Goal: Complete Application Form: Complete application form

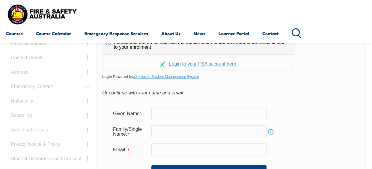
scroll to position [172, 0]
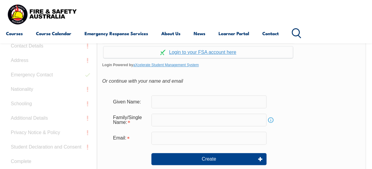
click at [233, 99] on input "text" at bounding box center [208, 101] width 115 height 13
type input "Ben"
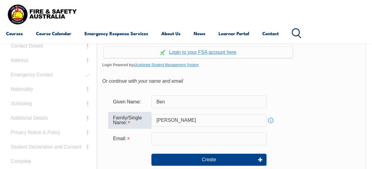
type input "[PERSON_NAME]"
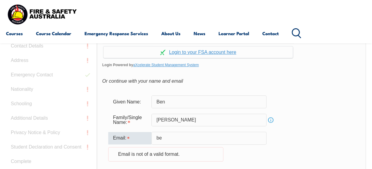
type input "ben.smith@sawater.com.au"
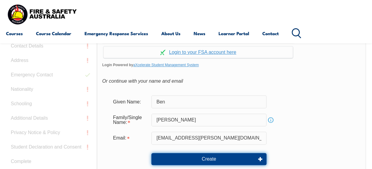
click at [237, 159] on button "Create" at bounding box center [208, 159] width 115 height 12
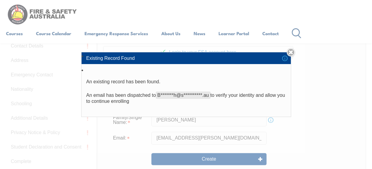
click at [294, 53] on link "Close" at bounding box center [291, 52] width 8 height 8
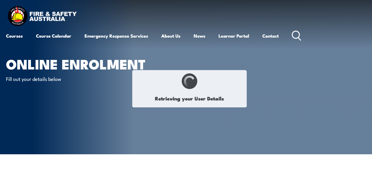
select select "Mr"
type input "Ben"
type input "[PERSON_NAME]"
type input "[DATE]"
type input "W3MSNN5CGY"
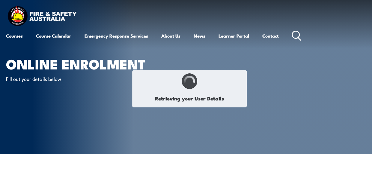
select select "M"
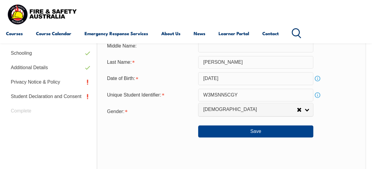
scroll to position [205, 0]
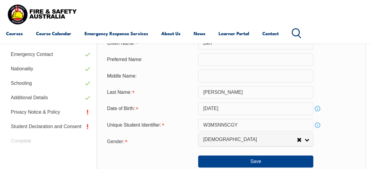
click at [320, 127] on link "Info" at bounding box center [317, 125] width 8 height 8
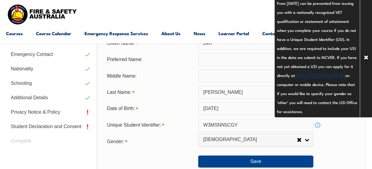
click at [336, 142] on div "Gender: [DEMOGRAPHIC_DATA] [DEMOGRAPHIC_DATA] Other [DEMOGRAPHIC_DATA]" at bounding box center [231, 141] width 259 height 12
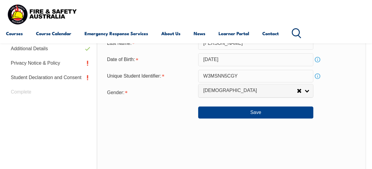
scroll to position [265, 0]
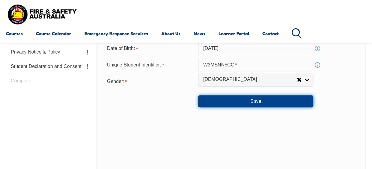
click at [274, 104] on button "Save" at bounding box center [255, 101] width 115 height 12
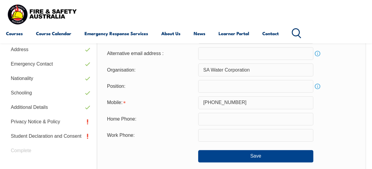
scroll to position [205, 0]
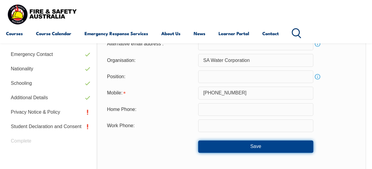
click at [253, 147] on button "Save" at bounding box center [255, 146] width 115 height 12
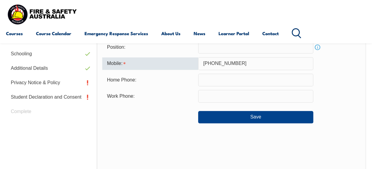
scroll to position [172, 0]
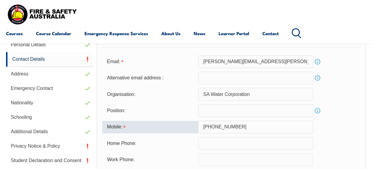
click at [213, 127] on input "[PHONE_NUMBER]" at bounding box center [255, 126] width 115 height 13
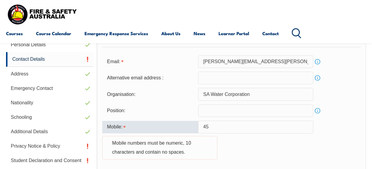
type input "4"
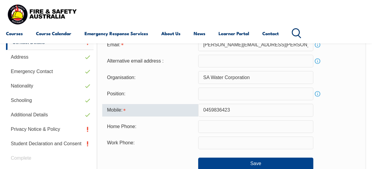
scroll to position [202, 0]
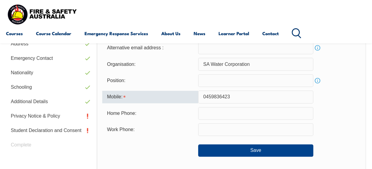
type input "0459836423"
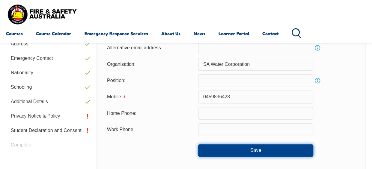
click at [266, 150] on button "Save" at bounding box center [255, 150] width 115 height 12
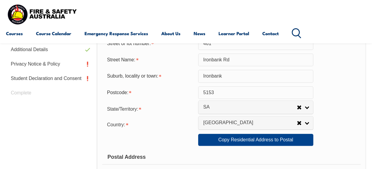
scroll to position [265, 0]
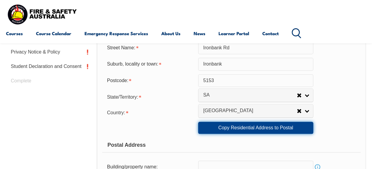
click at [284, 128] on link "Copy Residential Address to Postal" at bounding box center [255, 127] width 115 height 12
type input "Ironbank Rd"
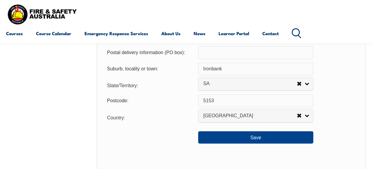
scroll to position [445, 0]
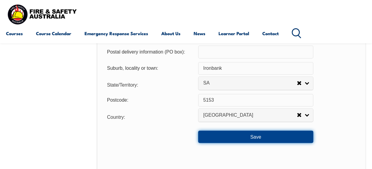
click at [262, 137] on button "Save" at bounding box center [255, 136] width 115 height 12
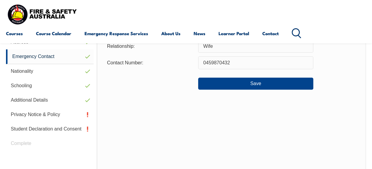
scroll to position [145, 0]
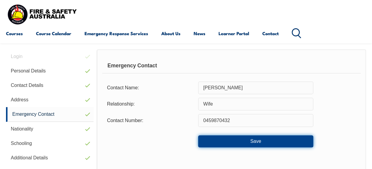
click at [241, 138] on button "Save" at bounding box center [255, 141] width 115 height 12
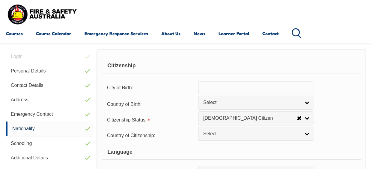
click at [307, 103] on link "Select" at bounding box center [255, 101] width 115 height 13
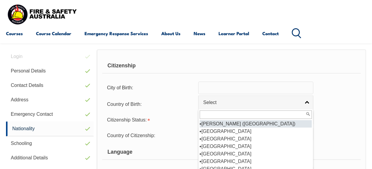
click at [335, 103] on div "Country of Birth: [GEOGRAPHIC_DATA] ([DEMOGRAPHIC_DATA]) [GEOGRAPHIC_DATA] [DEM…" at bounding box center [231, 103] width 259 height 12
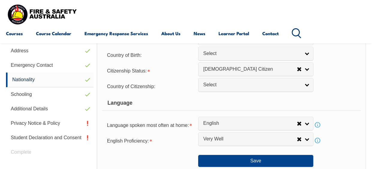
scroll to position [205, 0]
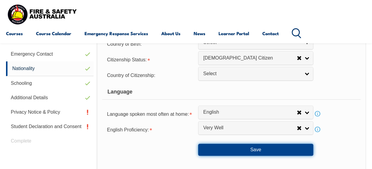
click at [283, 148] on button "Save" at bounding box center [255, 149] width 115 height 12
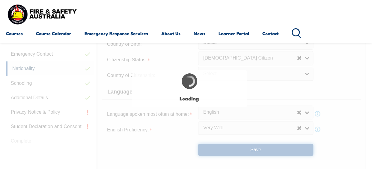
select select "true"
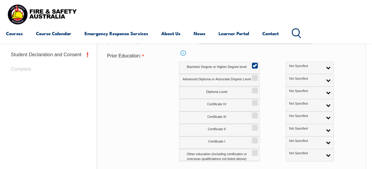
scroll to position [265, 0]
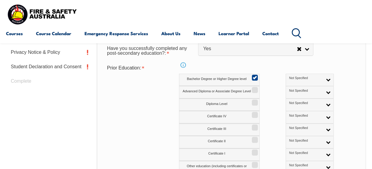
click at [303, 80] on link "Not Specified" at bounding box center [310, 79] width 48 height 12
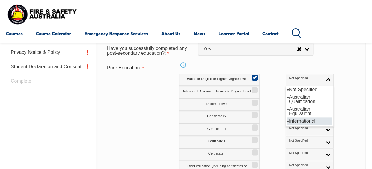
click at [287, 121] on li "International" at bounding box center [309, 120] width 45 height 7
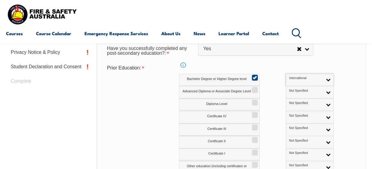
click at [302, 80] on link "International" at bounding box center [310, 79] width 48 height 12
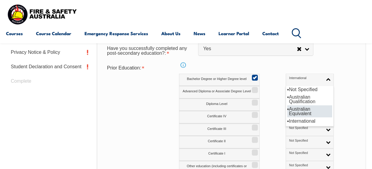
click at [289, 106] on li "Australian Equivalent" at bounding box center [309, 111] width 45 height 12
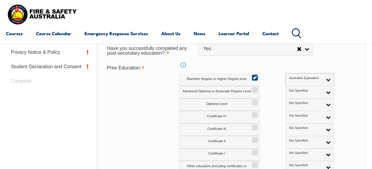
click at [254, 100] on input "Diploma Level" at bounding box center [254, 100] width 4 height 1
checkbox input "true"
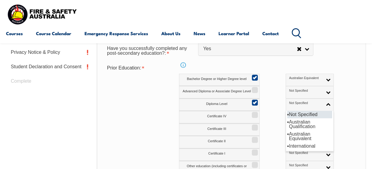
click at [302, 105] on link "Not Specified" at bounding box center [310, 104] width 48 height 12
click at [292, 125] on li "Australian Qualification" at bounding box center [309, 124] width 45 height 12
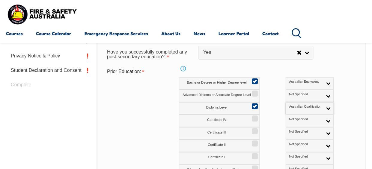
scroll to position [325, 0]
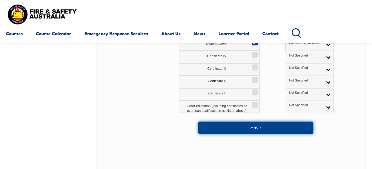
click at [283, 126] on button "Save" at bounding box center [255, 127] width 115 height 12
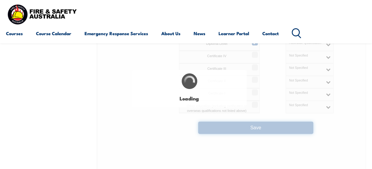
select select "false"
select select
select select "true"
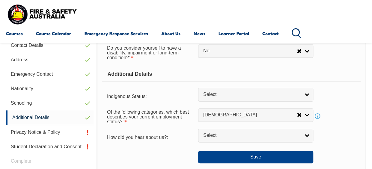
scroll to position [205, 0]
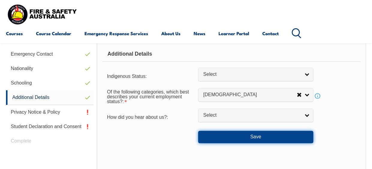
click at [289, 137] on button "Save" at bounding box center [255, 136] width 115 height 12
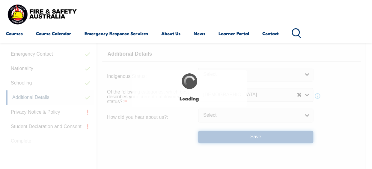
select select "false"
select select
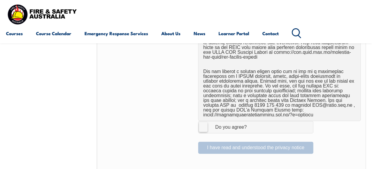
scroll to position [415, 0]
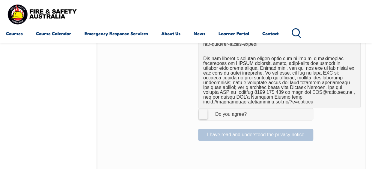
click at [205, 113] on label "I Agree Do you agree?" at bounding box center [255, 114] width 115 height 12
click at [252, 113] on input "I Agree Do you agree?" at bounding box center [257, 113] width 10 height 11
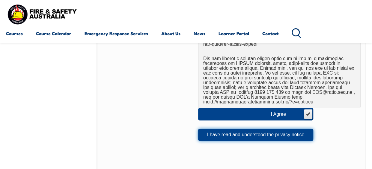
click at [245, 136] on button "I have read and understood the privacy notice" at bounding box center [255, 134] width 115 height 12
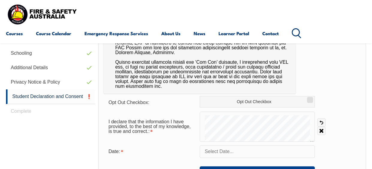
scroll to position [265, 0]
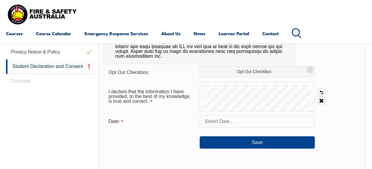
click at [301, 121] on input "text" at bounding box center [257, 121] width 115 height 13
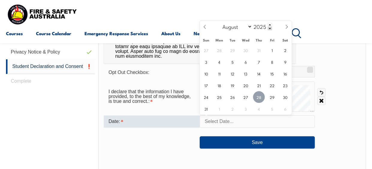
click at [262, 96] on span "28" at bounding box center [259, 97] width 12 height 12
type input "[DATE]"
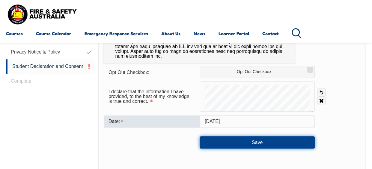
click at [261, 143] on button "Save" at bounding box center [257, 142] width 115 height 12
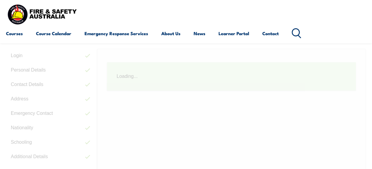
scroll to position [145, 0]
